Goal: Task Accomplishment & Management: Use online tool/utility

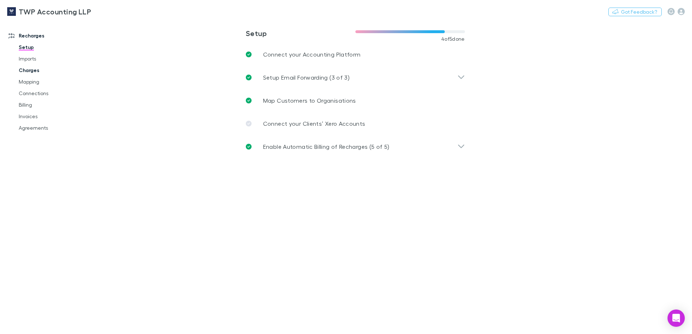
click at [32, 73] on link "Charges" at bounding box center [55, 71] width 87 height 12
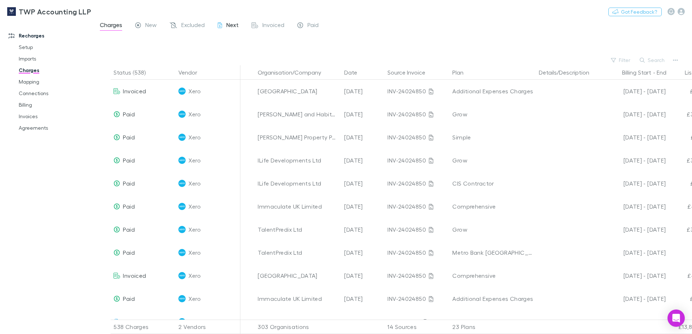
click at [230, 27] on span "Next" at bounding box center [232, 25] width 12 height 9
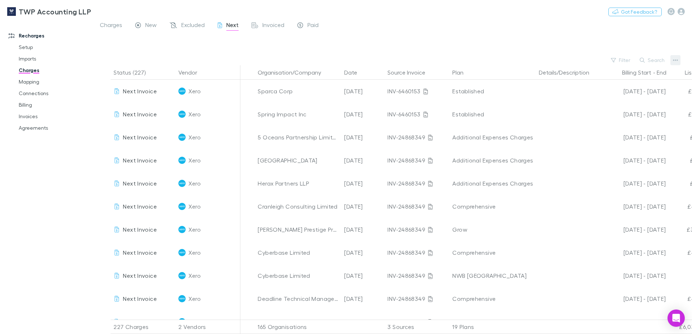
click at [677, 61] on icon "button" at bounding box center [675, 60] width 5 height 6
click at [614, 115] on p "Export charges" at bounding box center [631, 115] width 88 height 9
